Goal: Check status: Check status

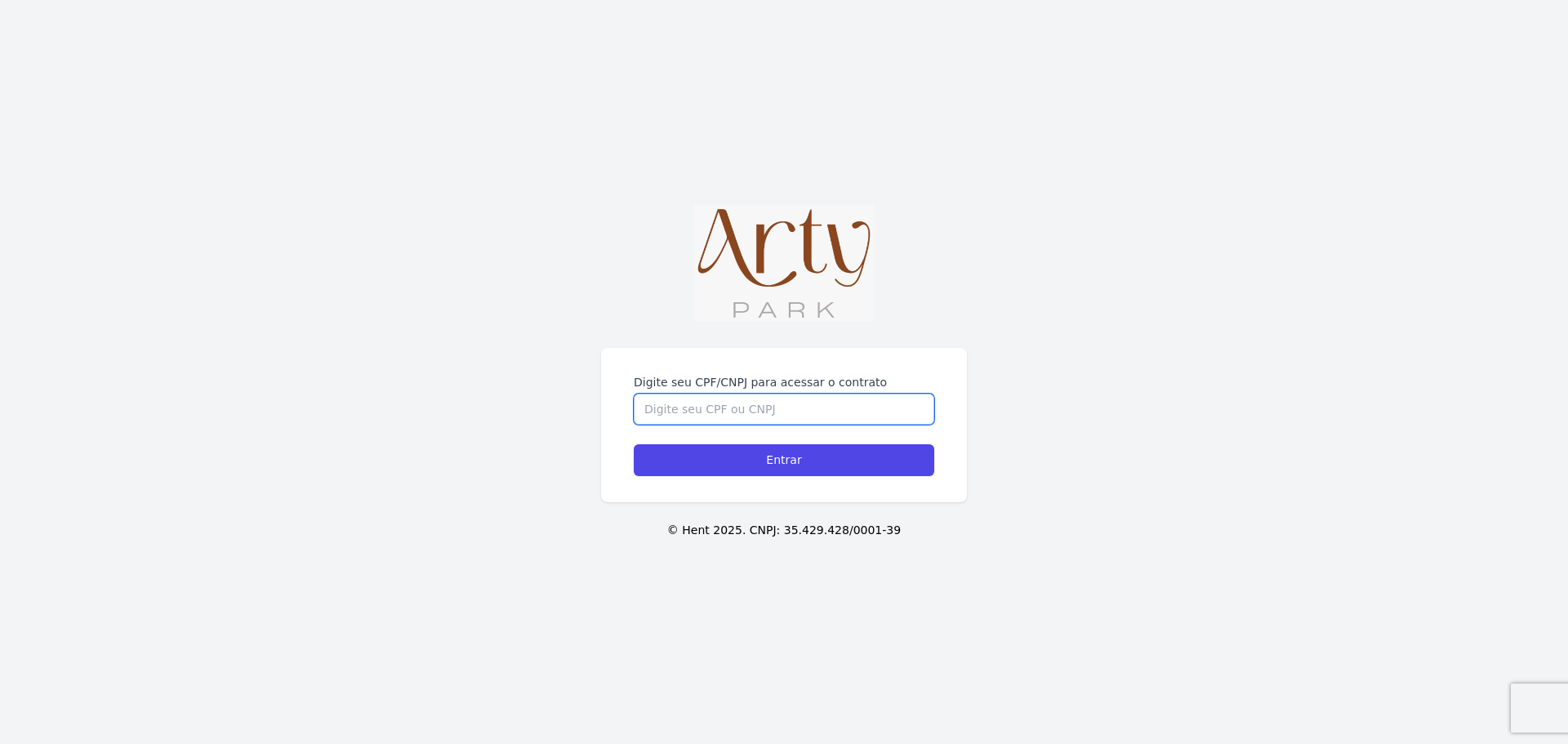
click at [730, 413] on input "Digite seu CPF/CNPJ para acessar o contrato" at bounding box center [784, 410] width 300 height 31
type input "05406659081"
click at [634, 444] on input "Entrar" at bounding box center [784, 460] width 300 height 32
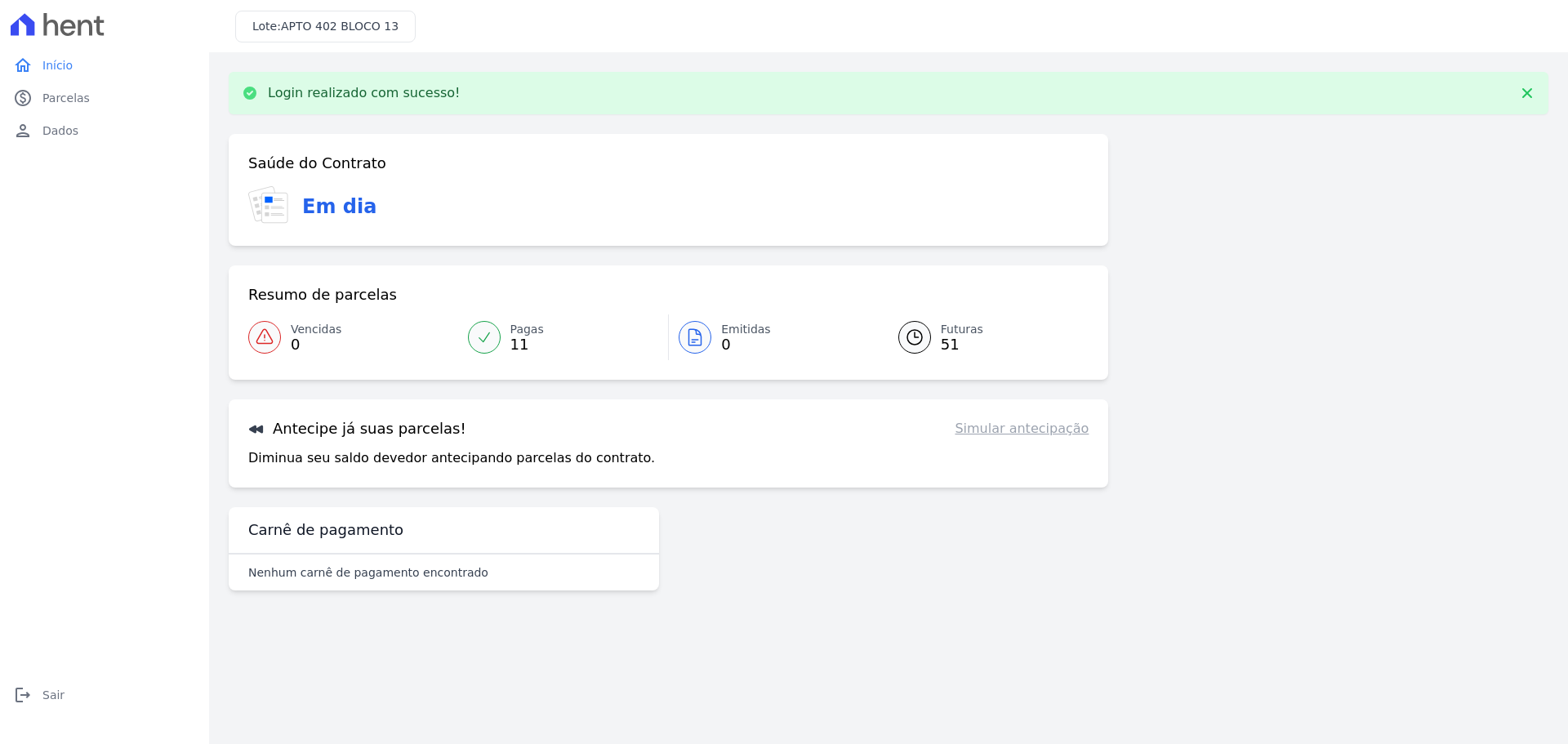
click at [948, 332] on span "Futuras" at bounding box center [962, 330] width 42 height 17
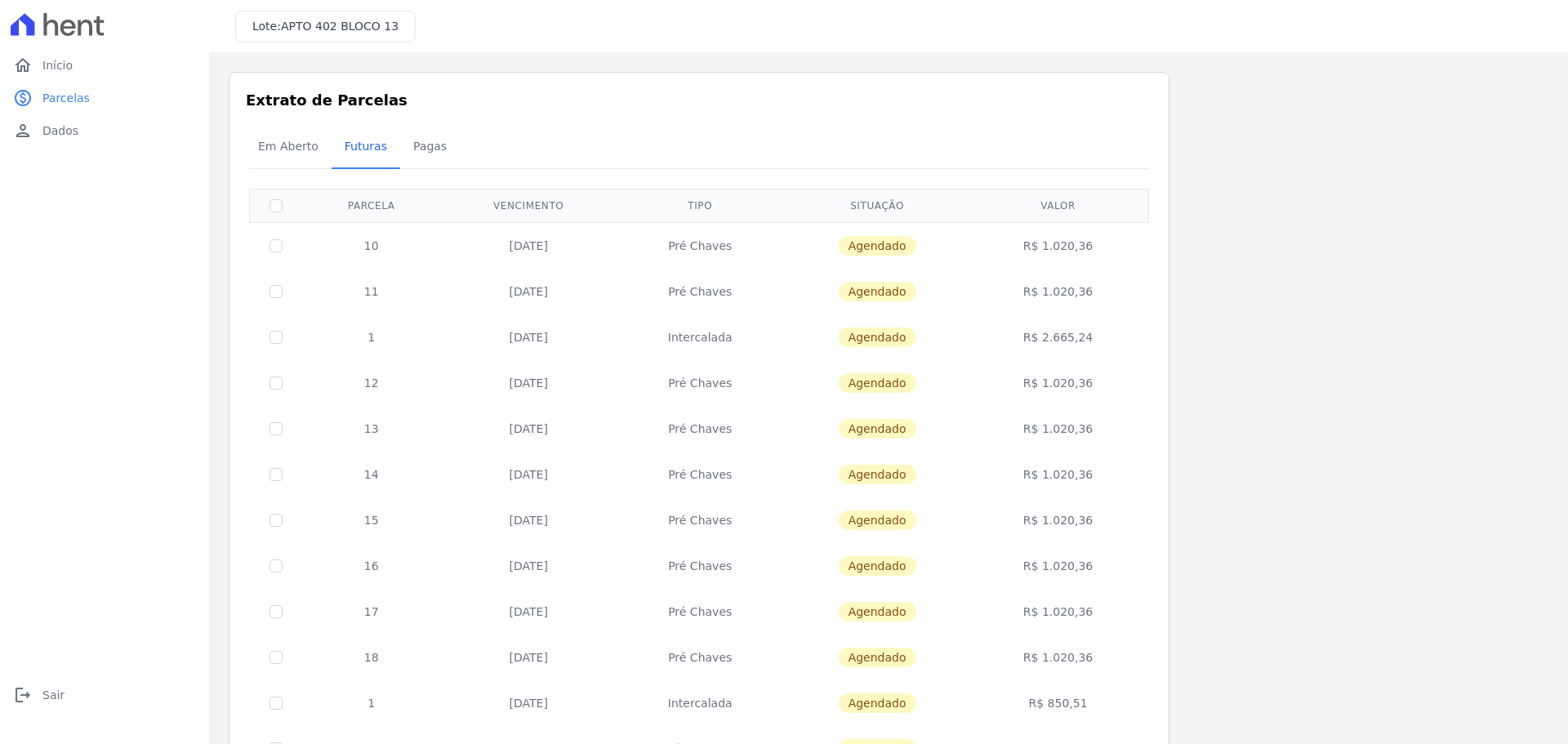
scroll to position [81, 0]
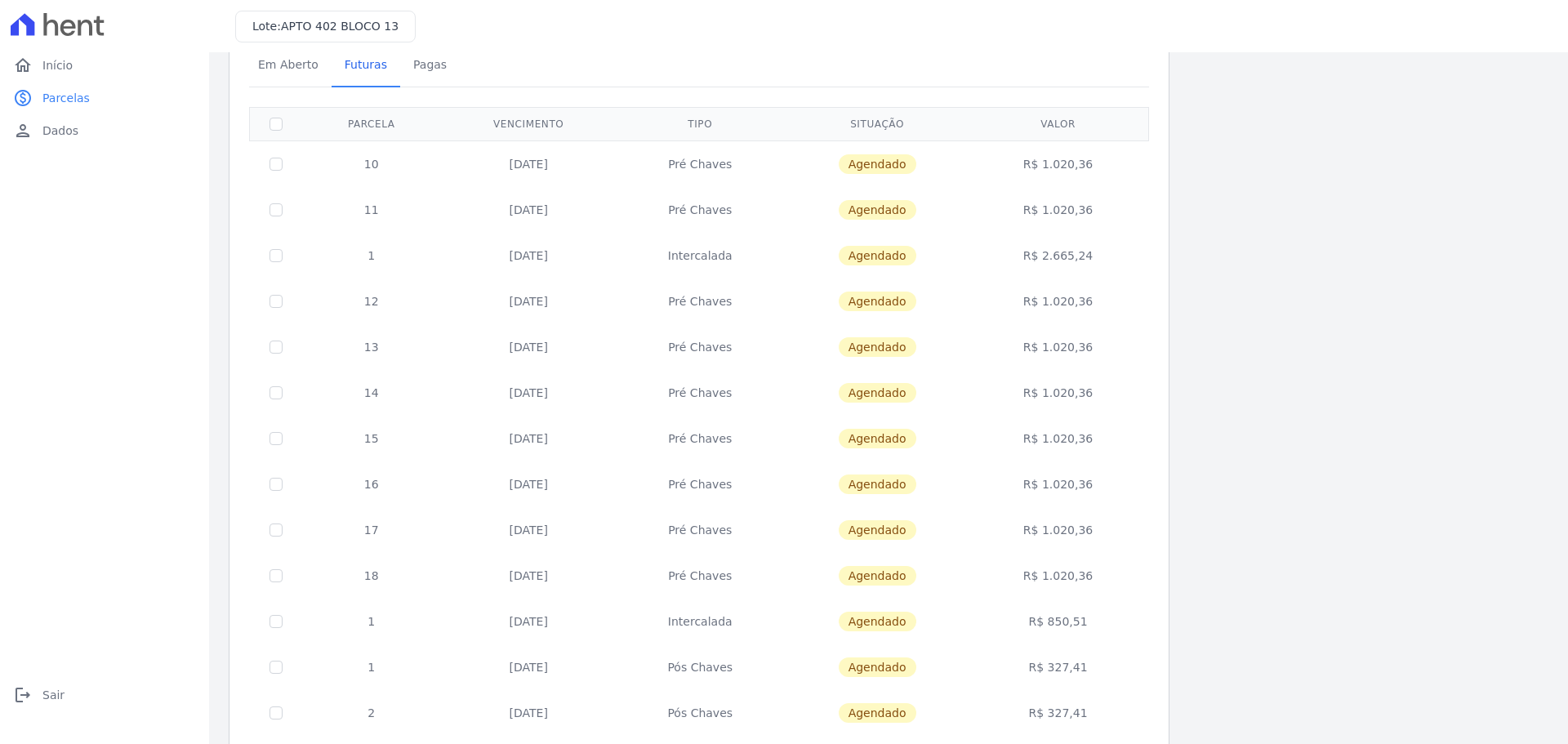
drag, startPoint x: 679, startPoint y: 668, endPoint x: 744, endPoint y: 666, distance: 65.0
click at [744, 666] on td "Pós Chaves" at bounding box center [700, 667] width 167 height 46
click at [698, 670] on td "Pós Chaves" at bounding box center [700, 667] width 167 height 46
drag, startPoint x: 1084, startPoint y: 672, endPoint x: 1040, endPoint y: 670, distance: 44.0
click at [1040, 670] on td "R$ 327,41" at bounding box center [1059, 667] width 175 height 46
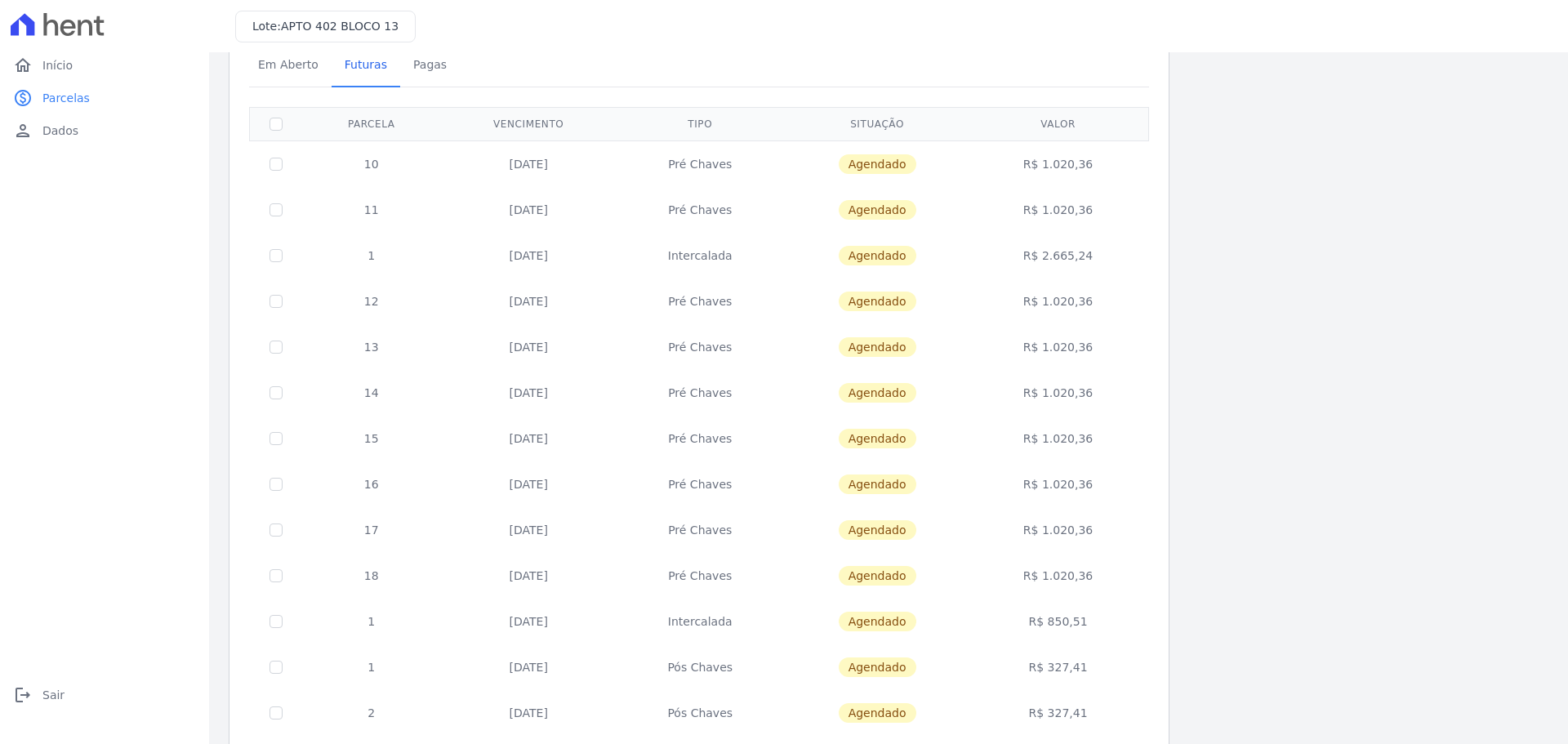
click at [1076, 676] on td "R$ 327,41" at bounding box center [1059, 667] width 175 height 46
click at [1076, 672] on td "R$ 327,41" at bounding box center [1059, 667] width 175 height 46
click at [431, 68] on span "Pagas" at bounding box center [429, 65] width 53 height 33
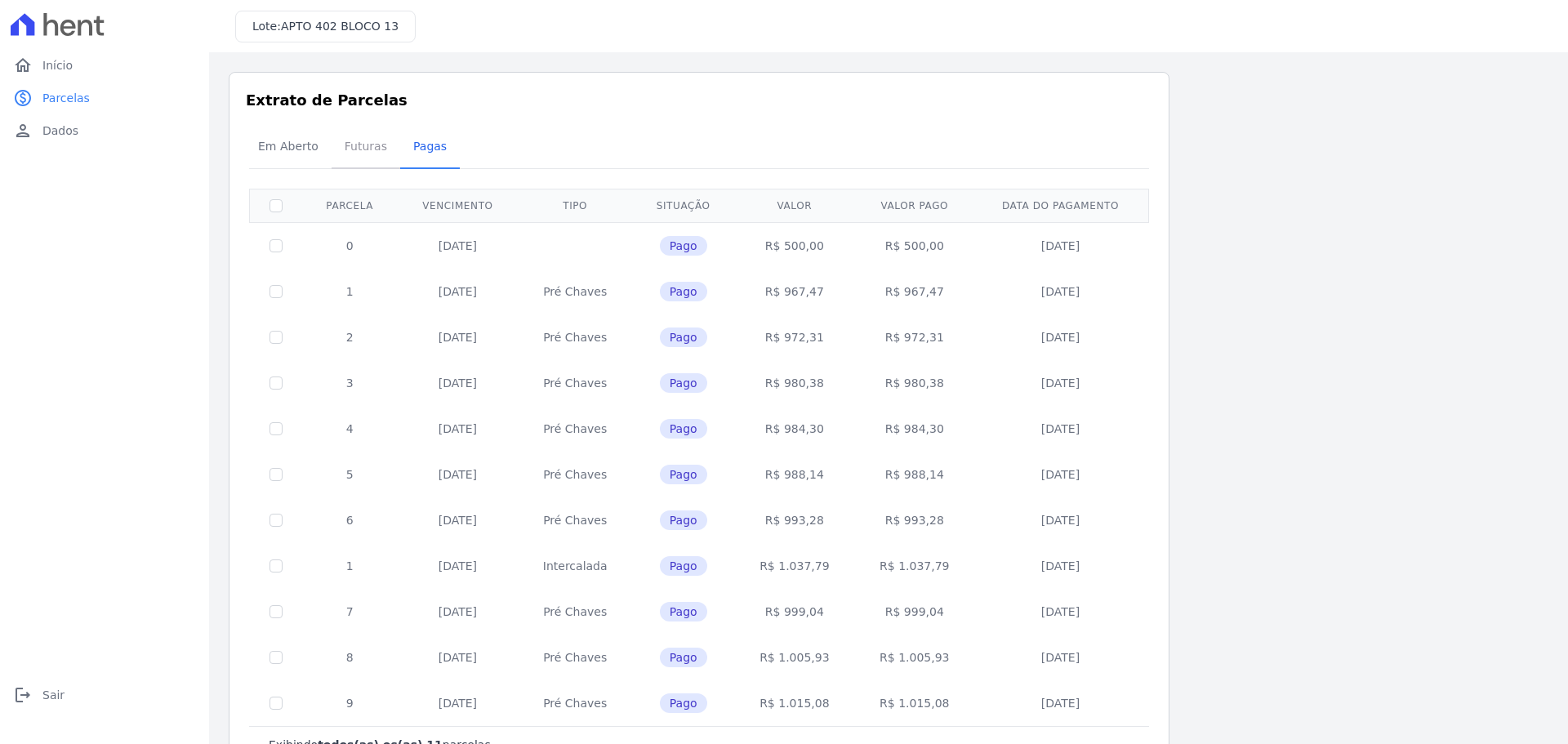
click at [345, 149] on span "Futuras" at bounding box center [366, 146] width 62 height 33
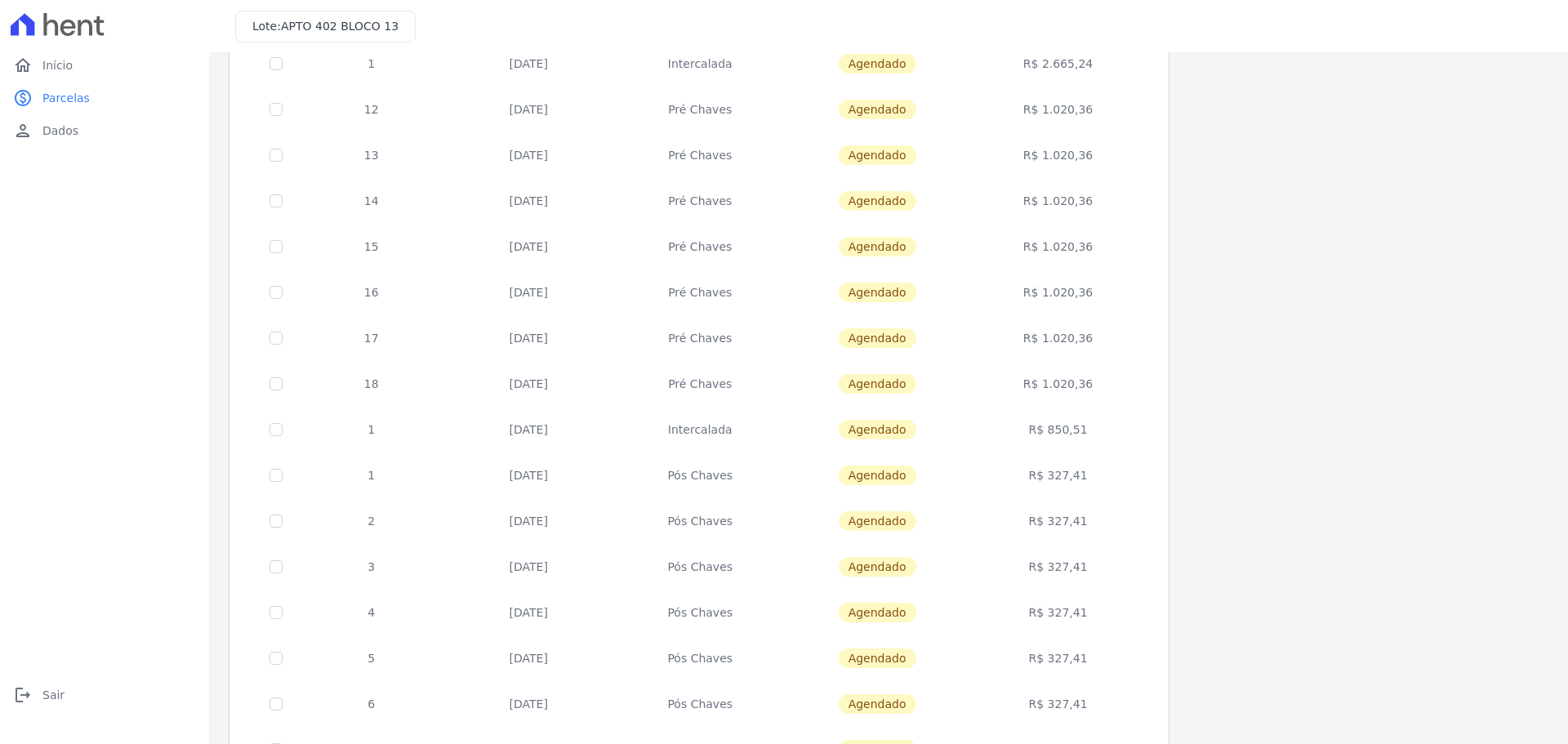
scroll to position [488, 0]
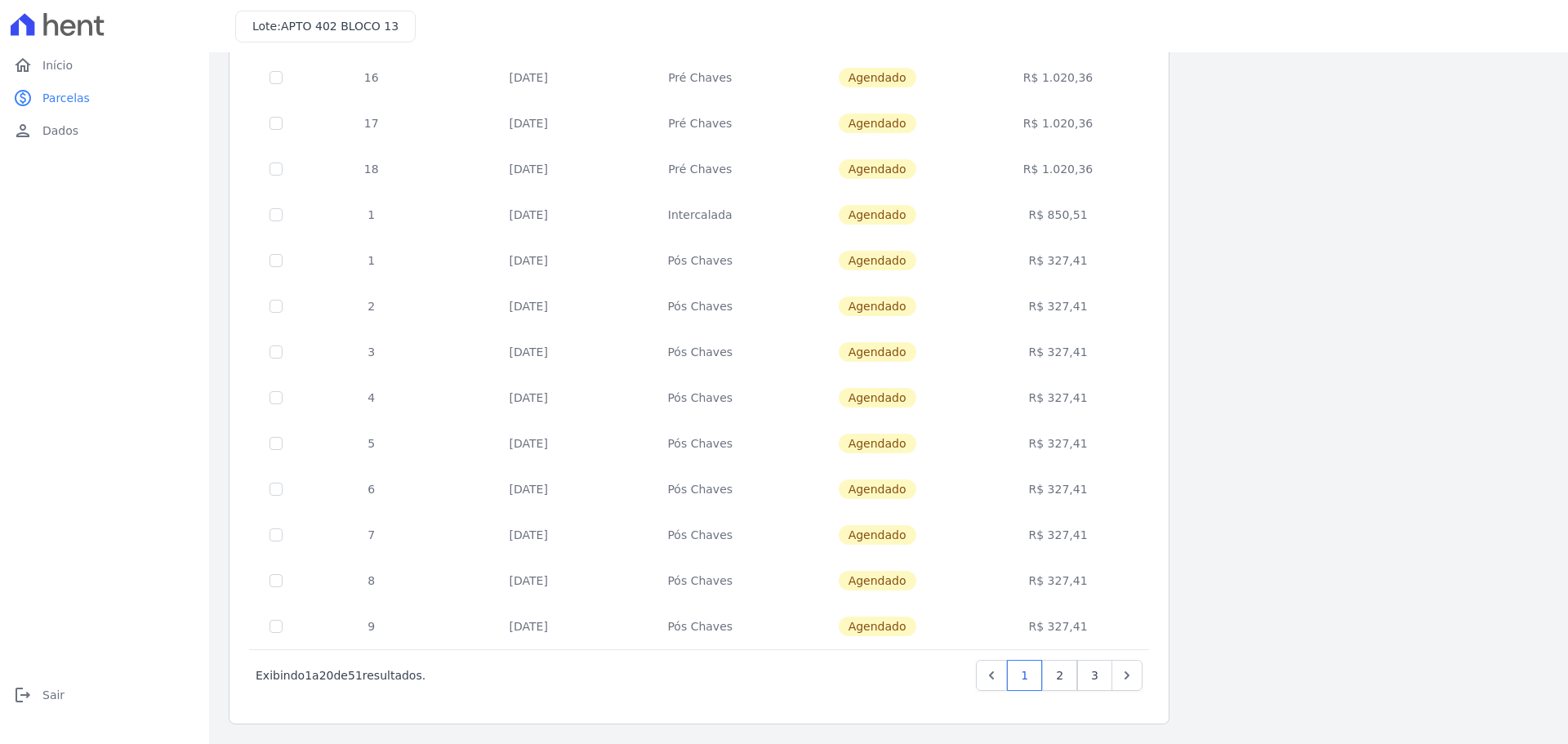
drag, startPoint x: 763, startPoint y: 351, endPoint x: 749, endPoint y: 586, distance: 235.4
click at [1106, 682] on link "3" at bounding box center [1094, 676] width 35 height 31
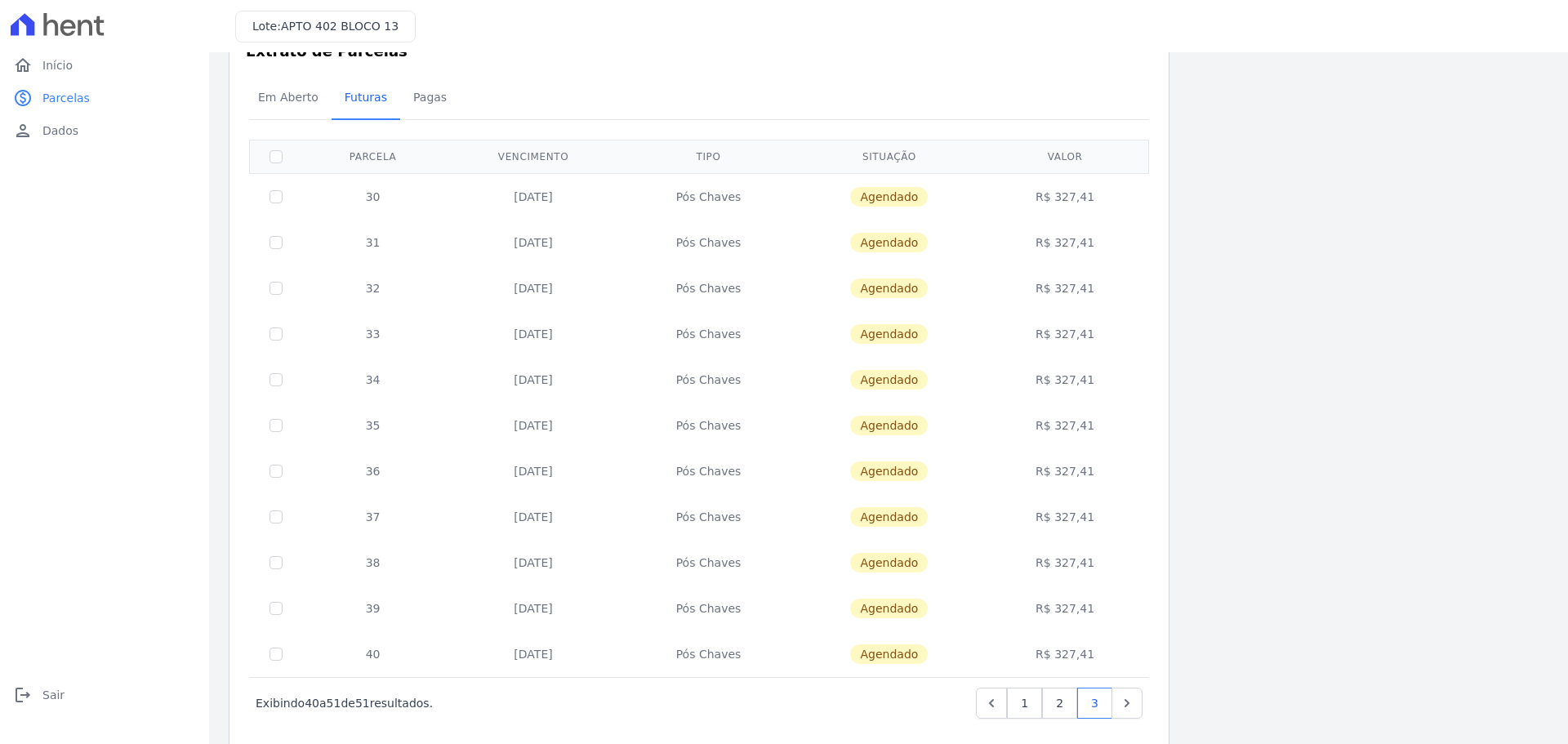
scroll to position [77, 0]
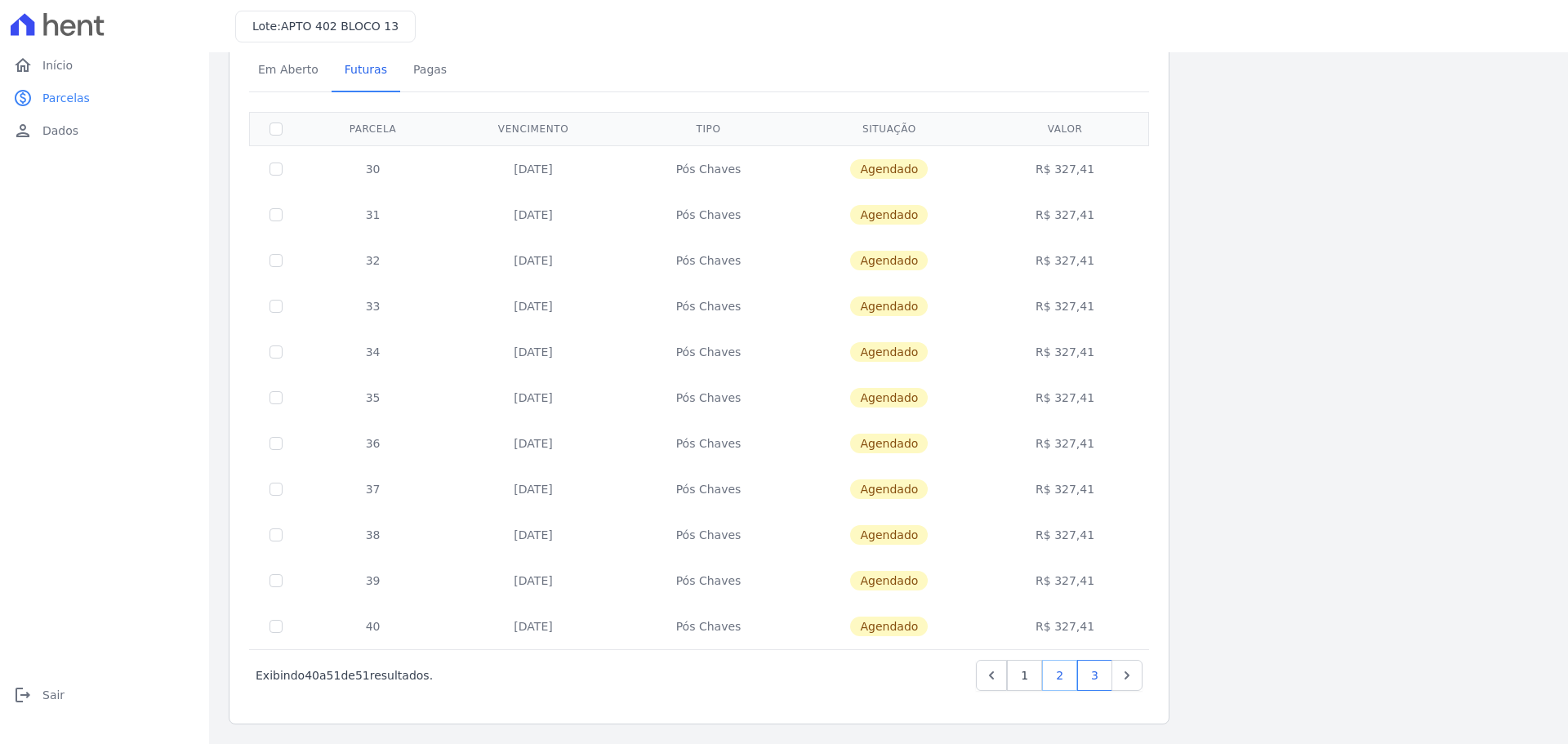
click at [1061, 681] on link "2" at bounding box center [1060, 676] width 35 height 31
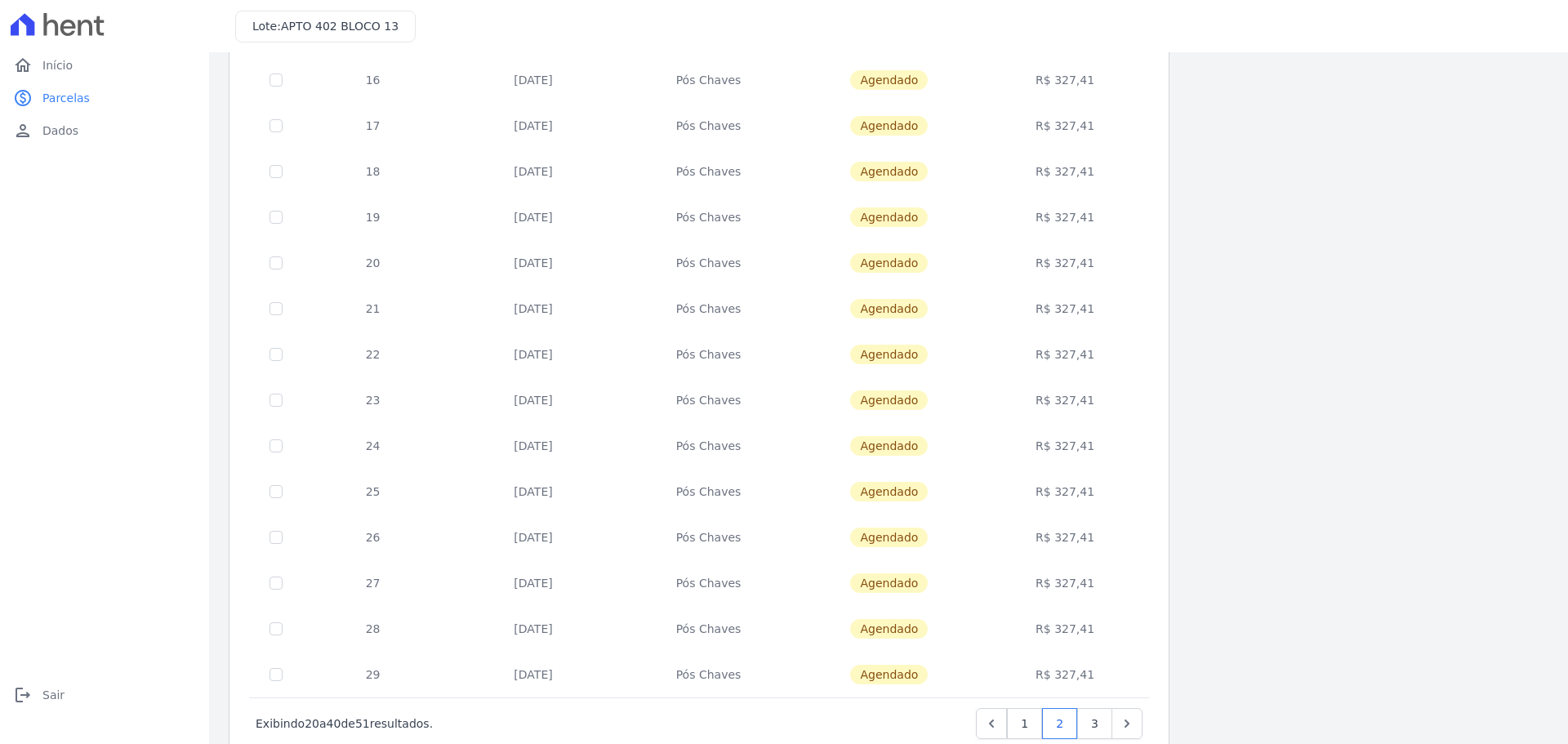
scroll to position [488, 0]
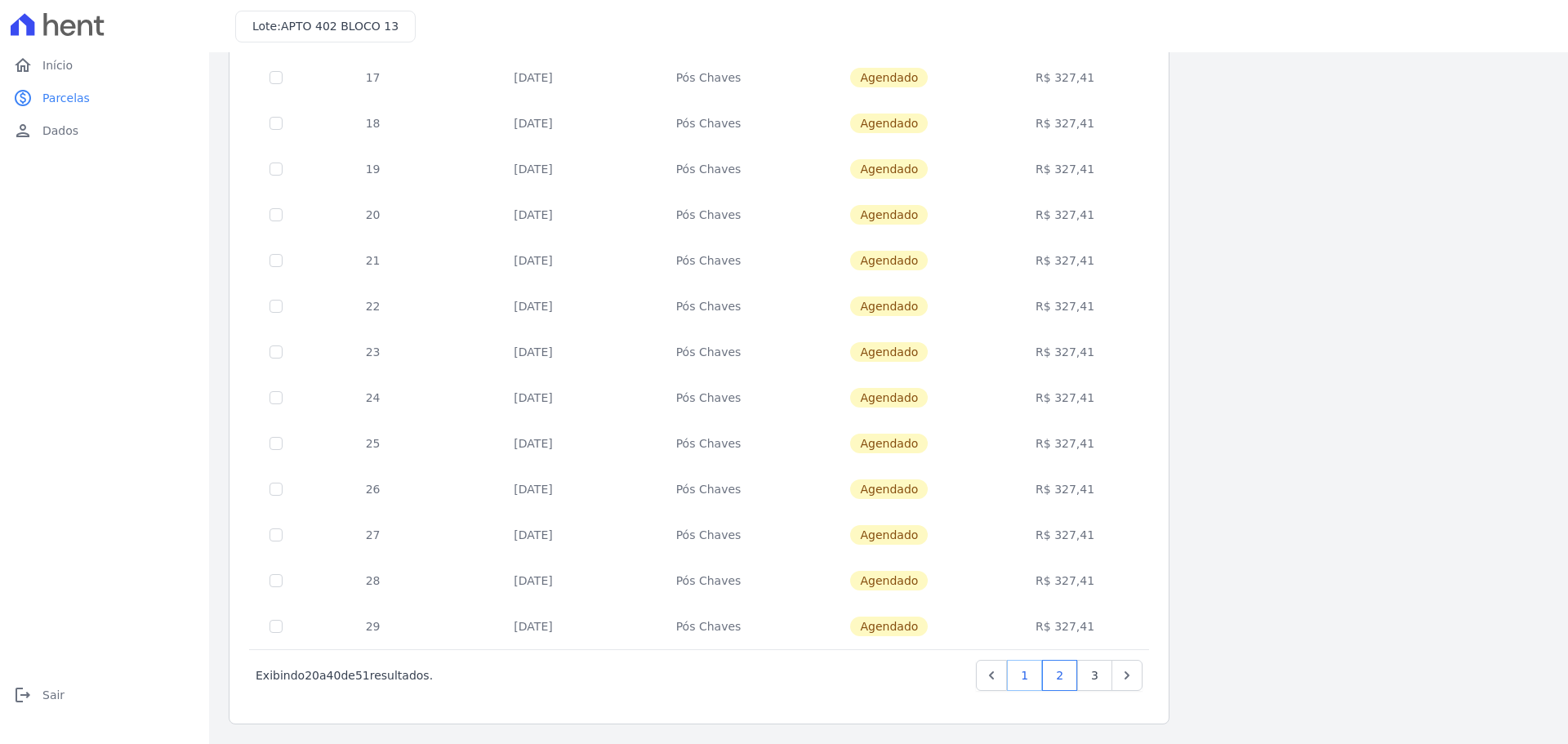
click at [1026, 677] on link "1" at bounding box center [1024, 676] width 35 height 31
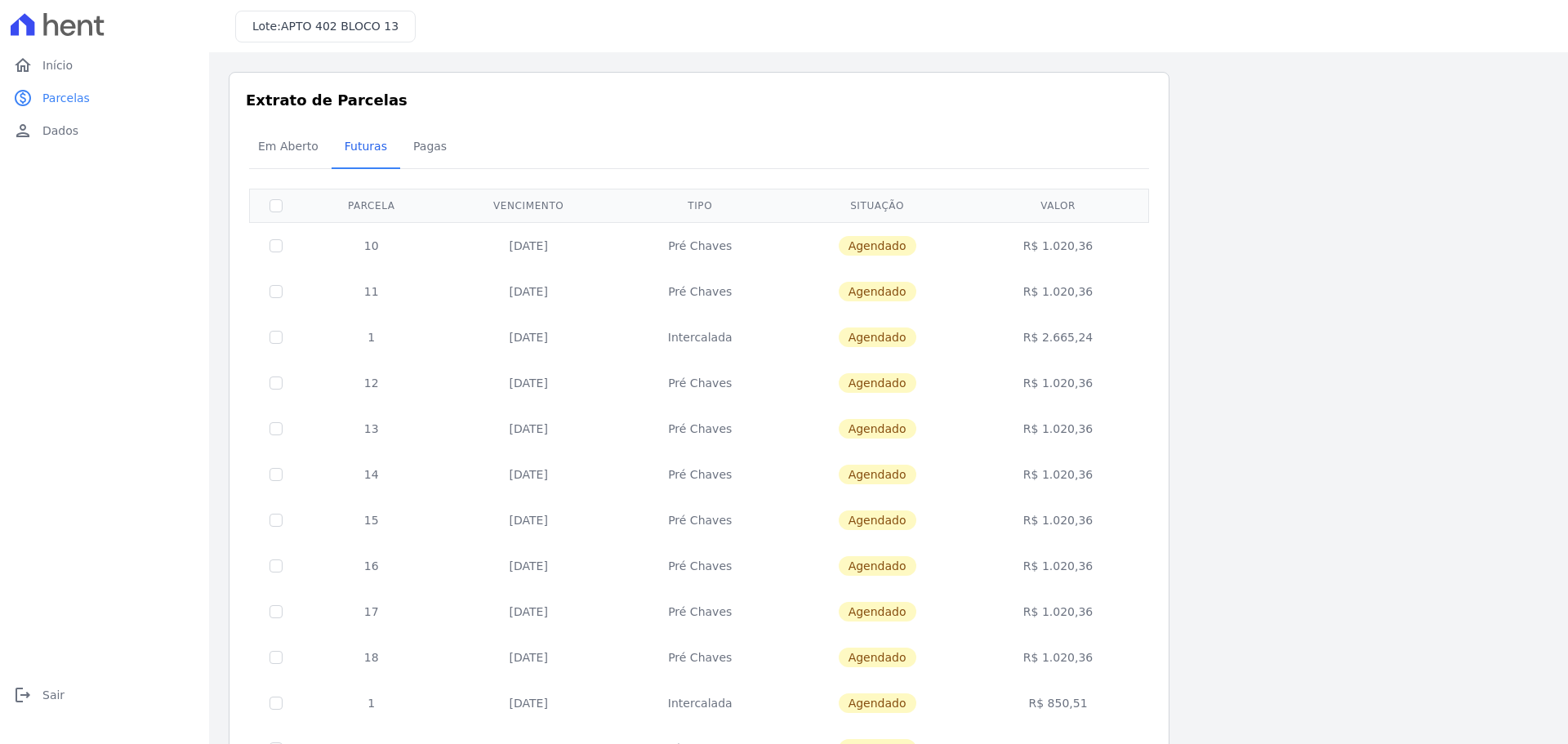
scroll to position [81, 0]
